Goal: Information Seeking & Learning: Learn about a topic

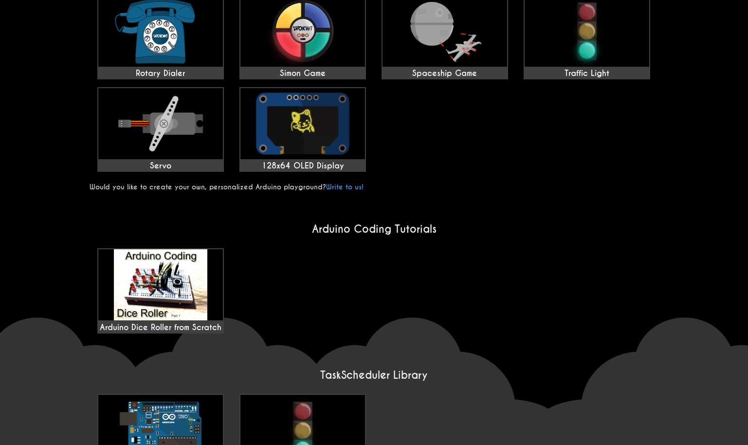
scroll to position [487, 0]
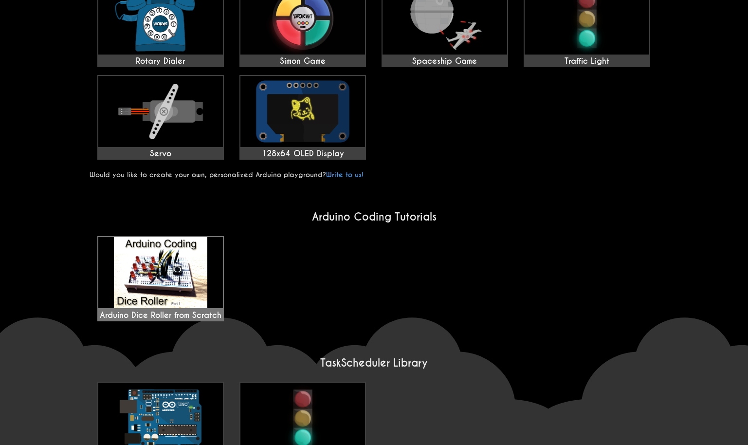
click at [195, 261] on div "Arduino Dice Roller from Scratch" at bounding box center [160, 278] width 125 height 83
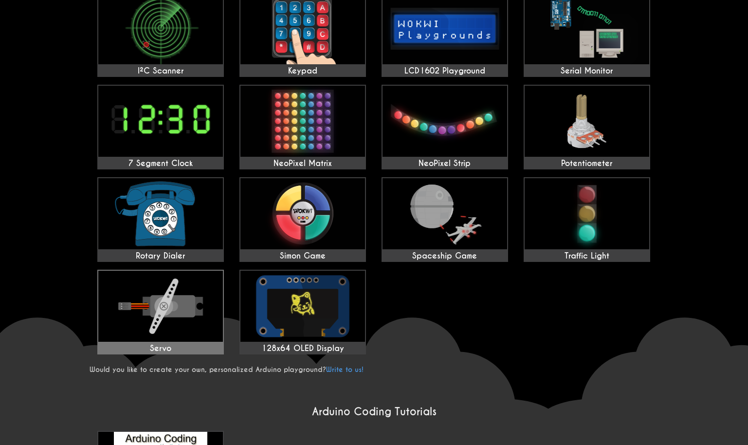
scroll to position [487, 0]
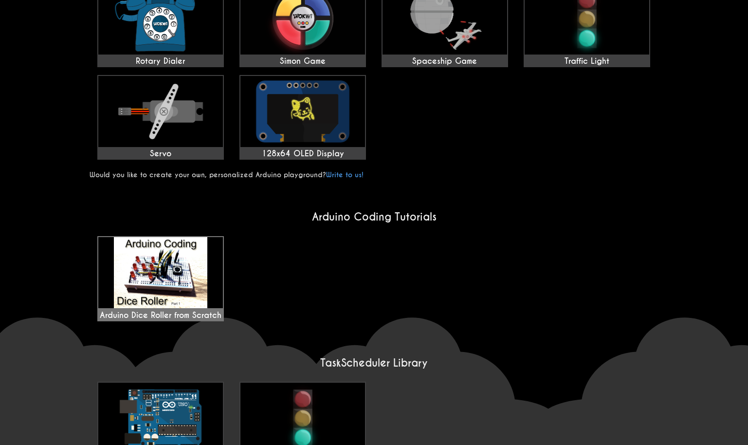
click at [179, 251] on div "Arduino Dice Roller from Scratch" at bounding box center [160, 278] width 125 height 83
